Goal: Task Accomplishment & Management: Manage account settings

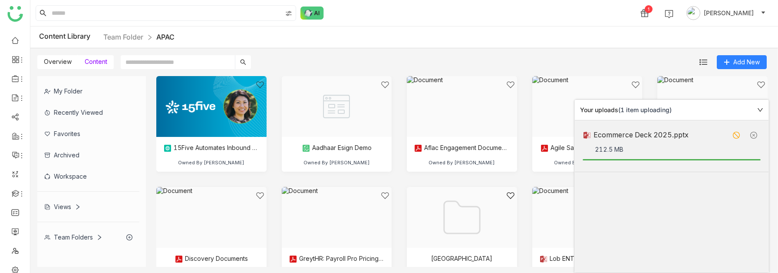
scroll to position [250, 0]
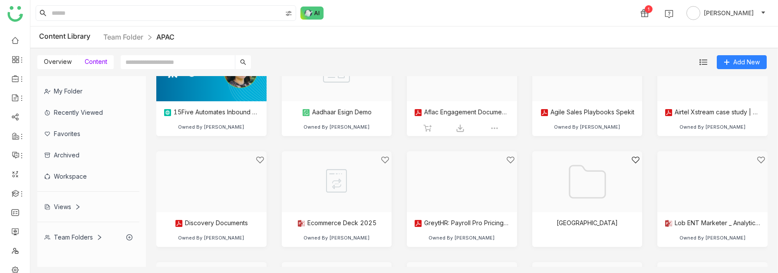
scroll to position [37, 0]
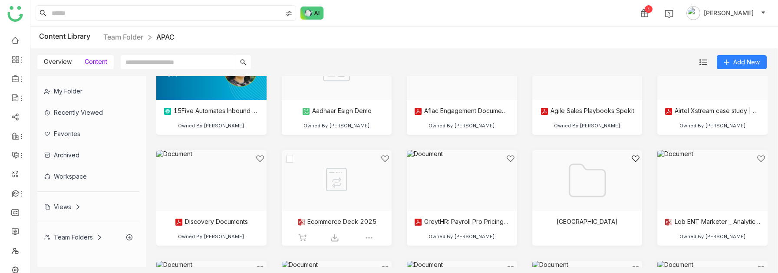
click at [346, 183] on div at bounding box center [334, 191] width 96 height 74
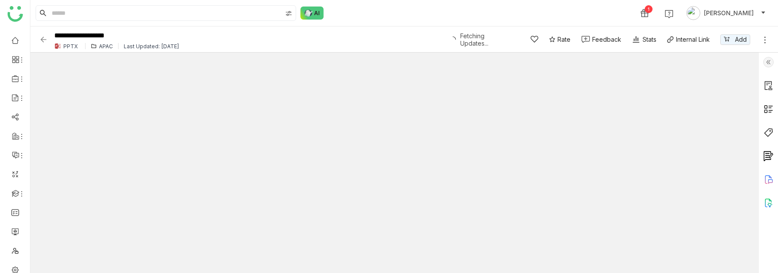
click at [766, 40] on icon at bounding box center [765, 40] width 9 height 9
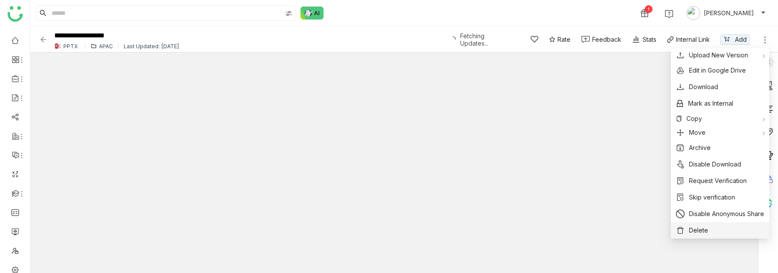
click at [710, 230] on button "Delete" at bounding box center [720, 230] width 88 height 10
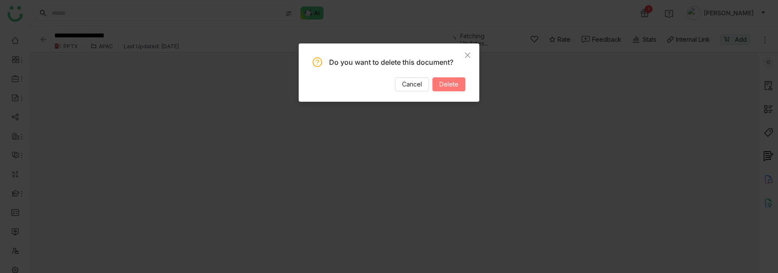
click at [457, 77] on div "Cancel Delete" at bounding box center [389, 84] width 153 height 14
click at [448, 84] on span "Delete" at bounding box center [449, 84] width 19 height 10
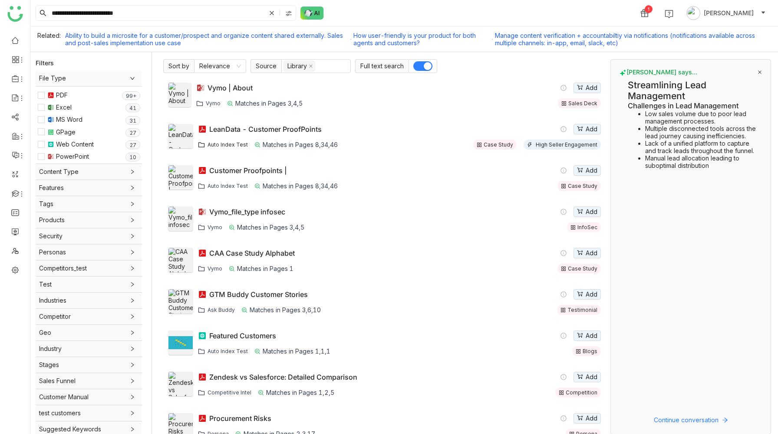
click at [227, 143] on span "Auto Index Test" at bounding box center [228, 144] width 40 height 7
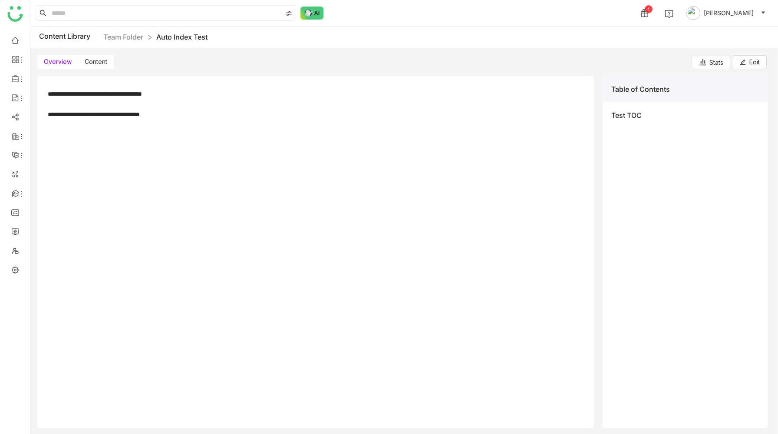
click at [96, 63] on span "Content" at bounding box center [96, 61] width 23 height 7
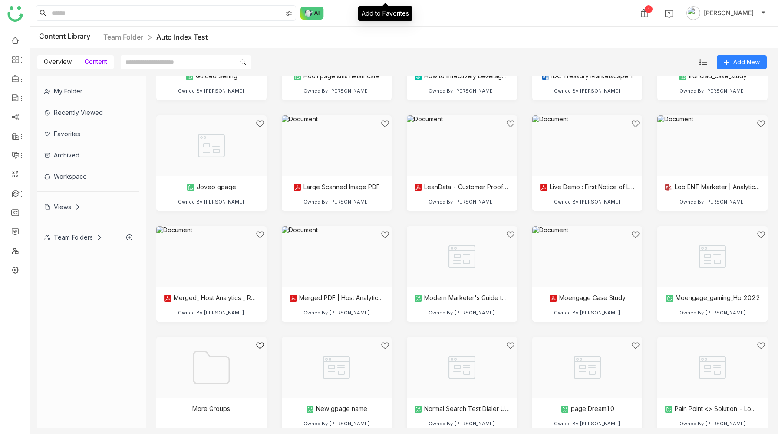
scroll to position [1109, 0]
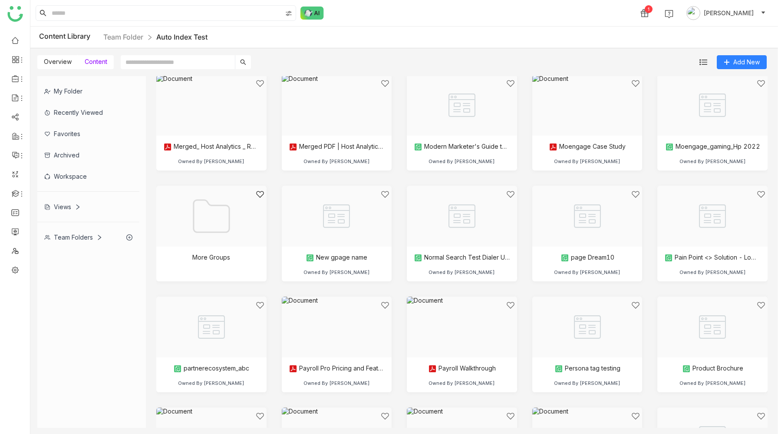
click at [150, 36] on icon at bounding box center [150, 37] width 6 height 6
click at [128, 35] on link "Team Folder" at bounding box center [123, 37] width 40 height 9
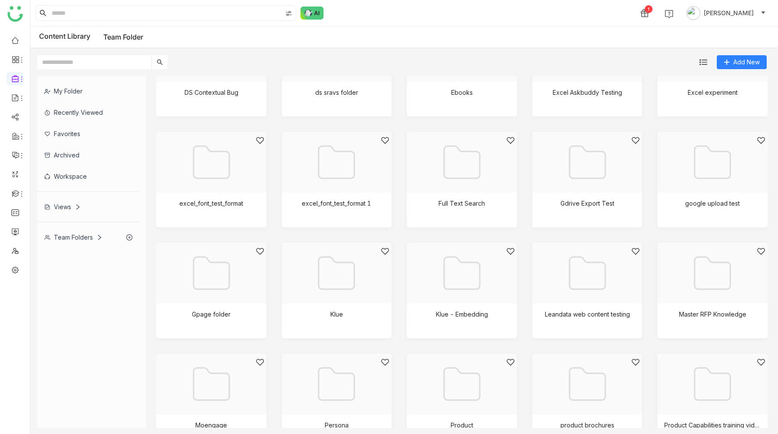
scroll to position [376, 0]
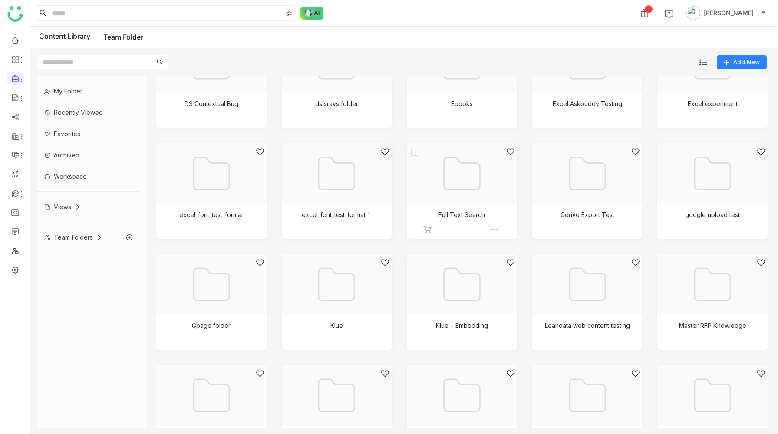
click at [448, 190] on div at bounding box center [459, 184] width 96 height 74
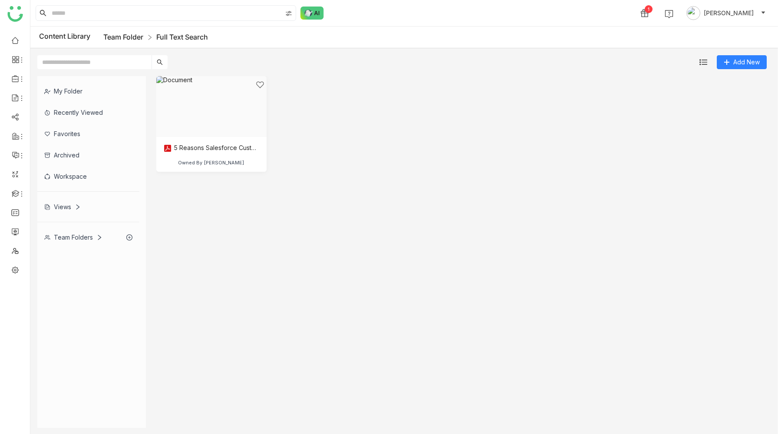
click at [129, 36] on link "Team Folder" at bounding box center [123, 37] width 40 height 9
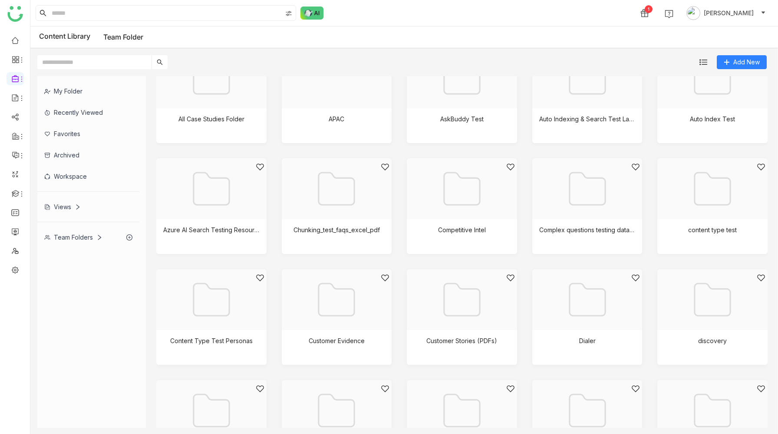
scroll to position [29, 0]
click at [569, 294] on div at bounding box center [585, 310] width 96 height 74
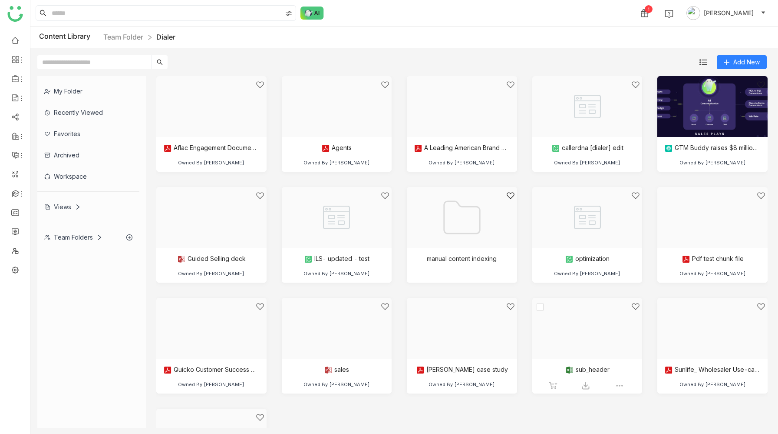
scroll to position [89, 0]
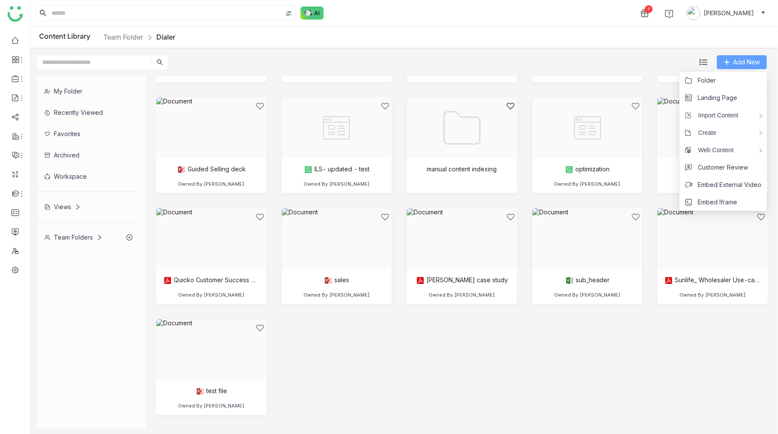
click at [743, 61] on span "Add New" at bounding box center [747, 62] width 26 height 10
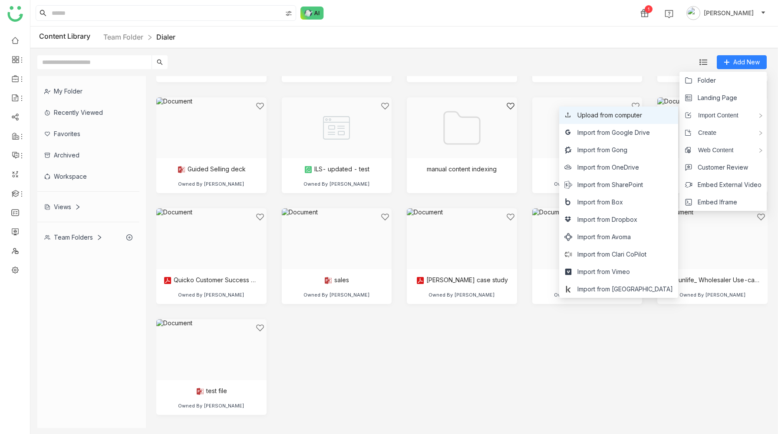
click at [642, 114] on span "Upload from computer" at bounding box center [610, 115] width 65 height 10
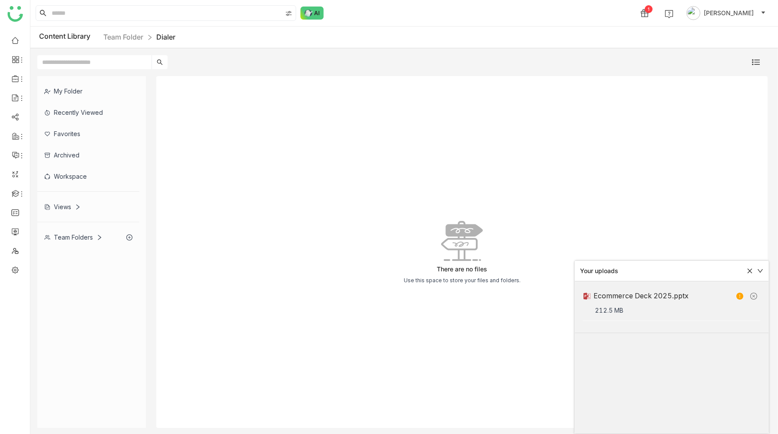
click at [739, 295] on icon at bounding box center [740, 295] width 7 height 7
click at [755, 295] on icon at bounding box center [754, 295] width 7 height 7
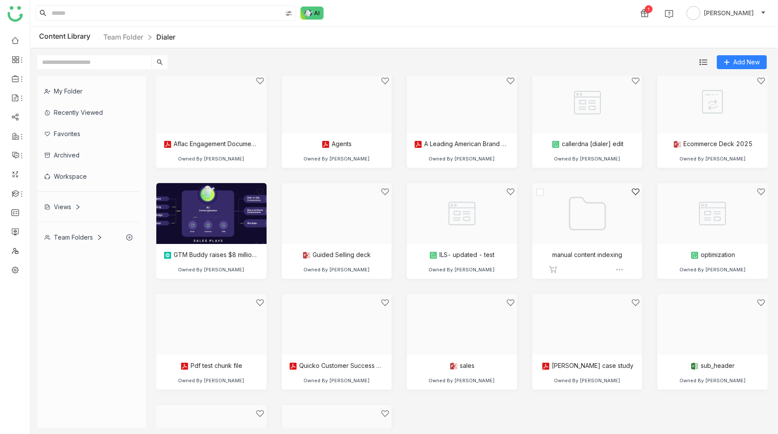
scroll to position [4, 0]
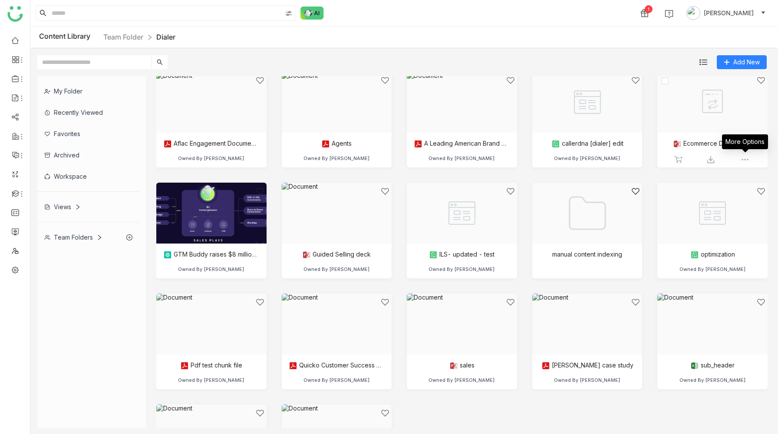
click at [748, 159] on img at bounding box center [745, 159] width 9 height 9
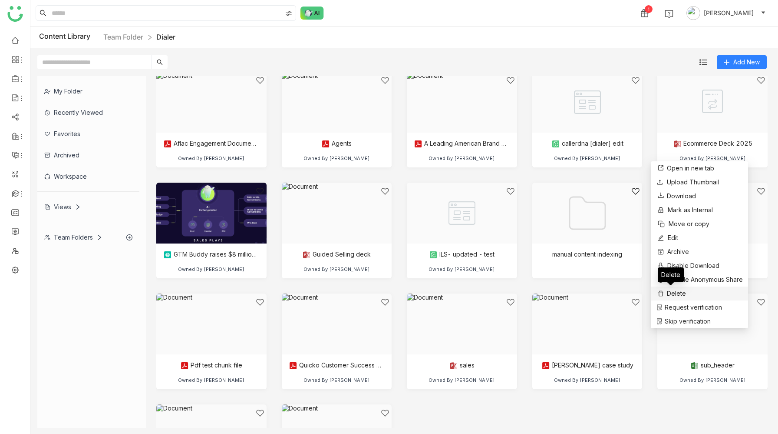
click at [669, 295] on span "Delete" at bounding box center [676, 293] width 19 height 10
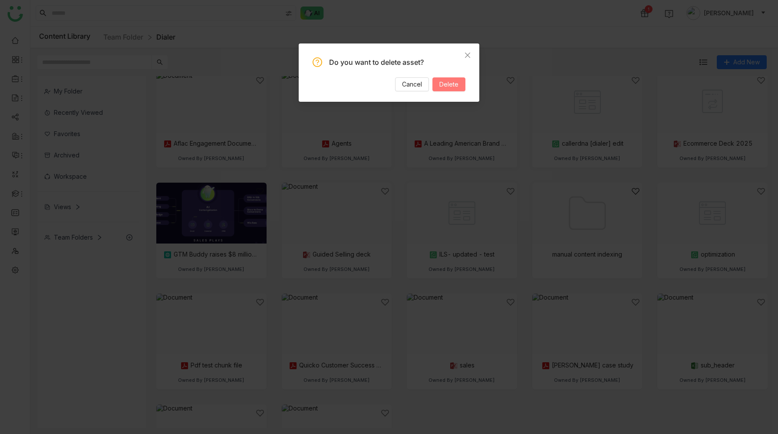
click at [454, 84] on span "Delete" at bounding box center [449, 84] width 19 height 10
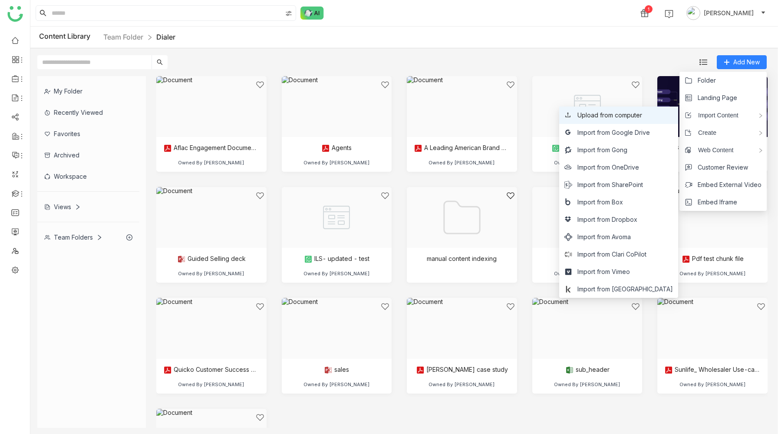
click at [642, 116] on span "Upload from computer" at bounding box center [610, 115] width 65 height 10
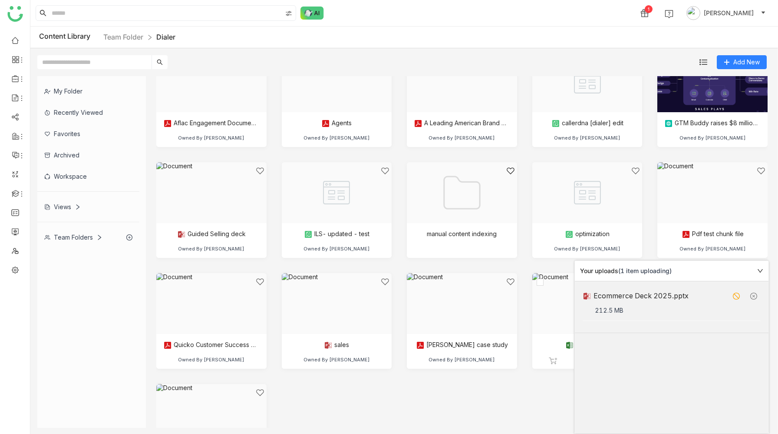
scroll to position [26, 0]
